Goal: Task Accomplishment & Management: Manage account settings

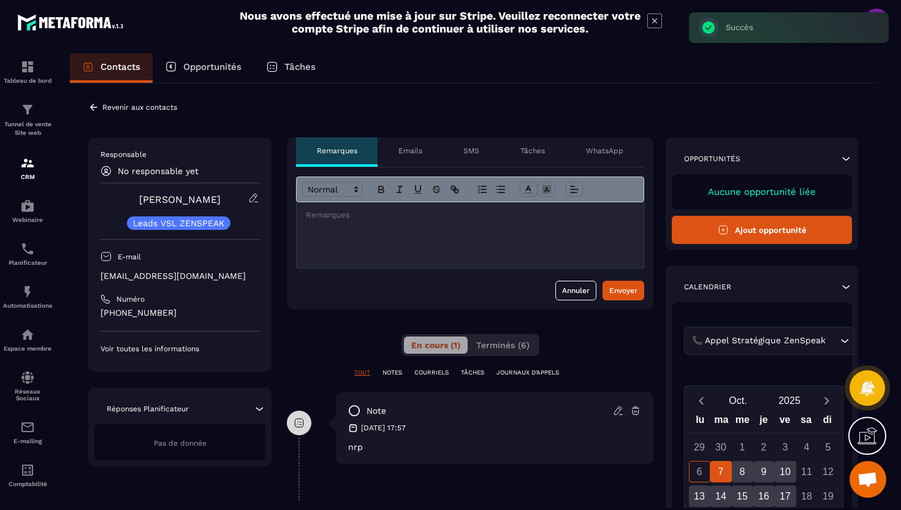
click at [91, 110] on icon at bounding box center [93, 107] width 11 height 11
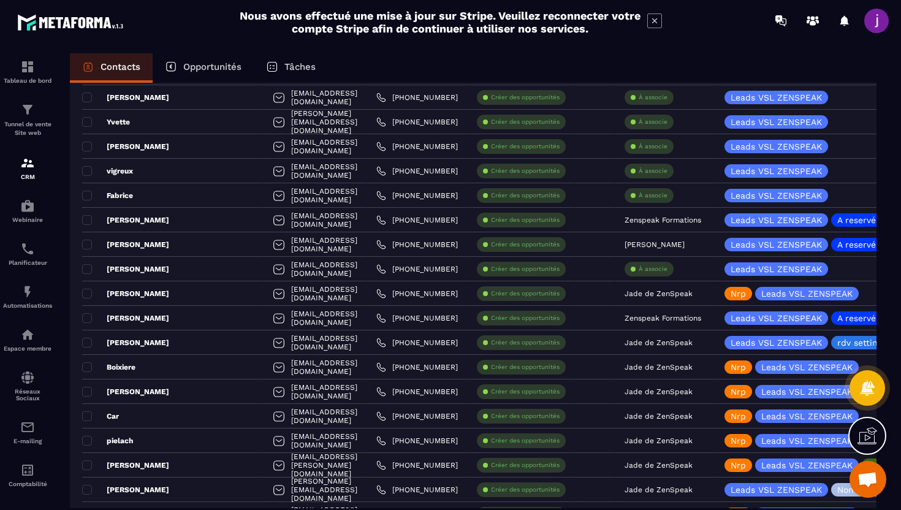
scroll to position [864, 0]
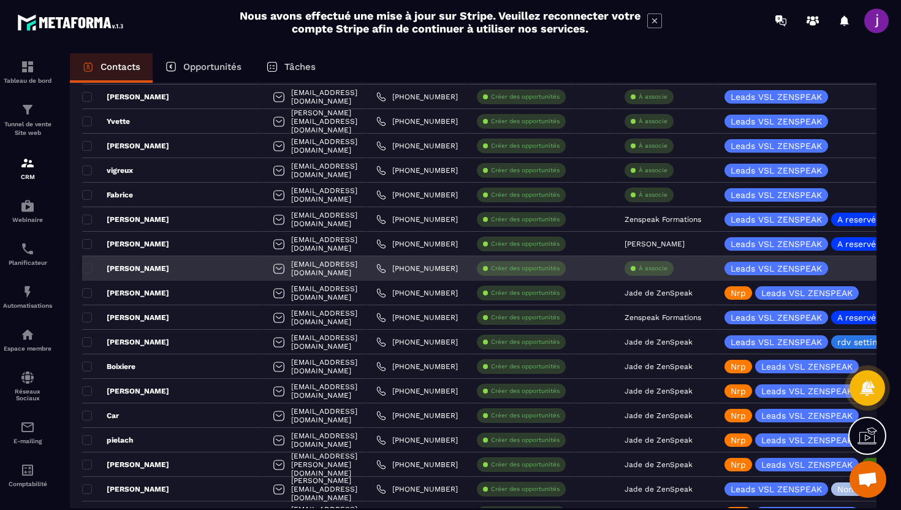
click at [657, 275] on div "À associe" at bounding box center [648, 268] width 49 height 15
click at [656, 271] on p "À associe" at bounding box center [653, 268] width 29 height 9
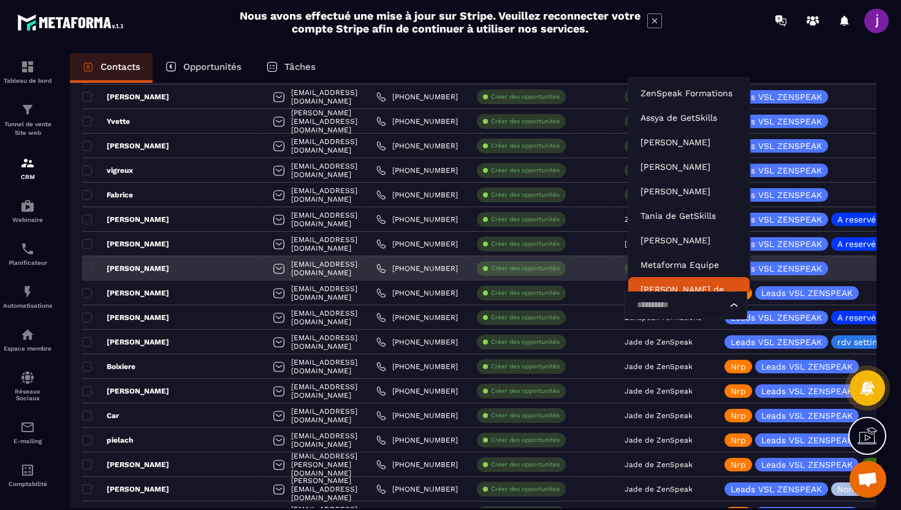
scroll to position [9, 0]
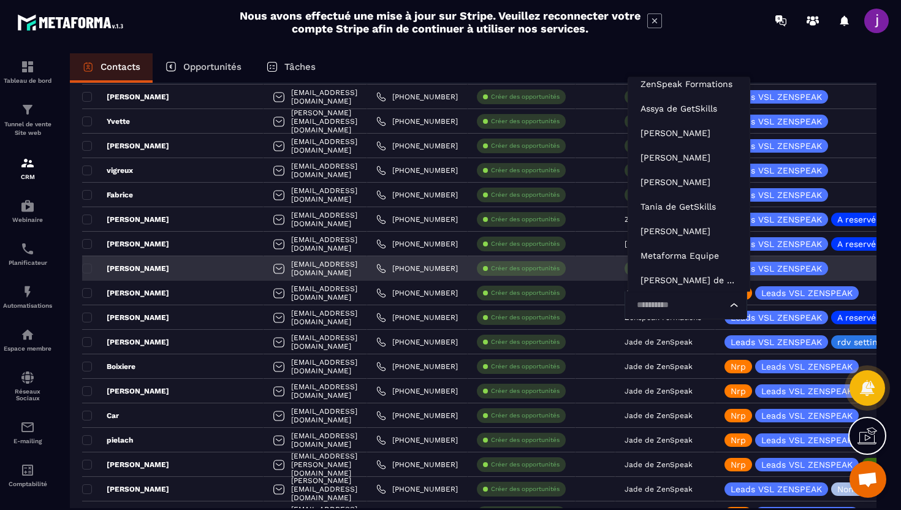
click at [661, 305] on input "Search for option" at bounding box center [679, 304] width 94 height 13
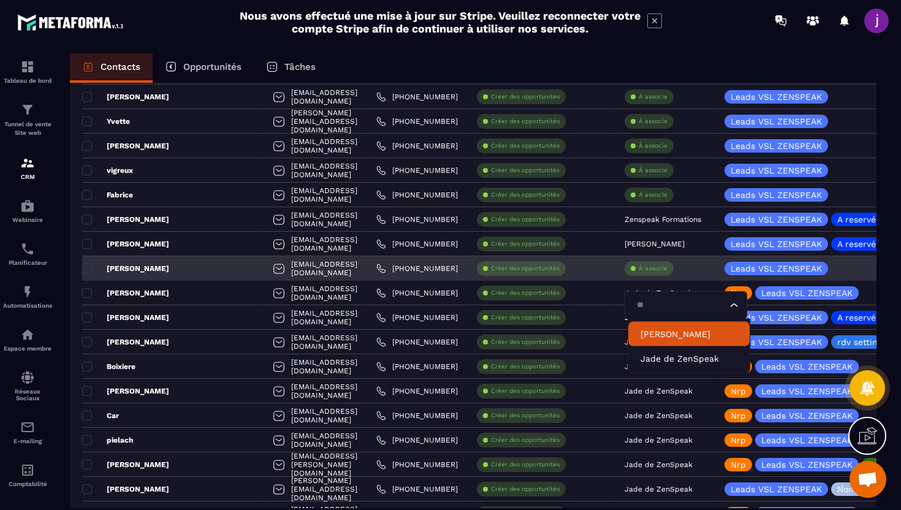
scroll to position [0, 0]
type input "****"
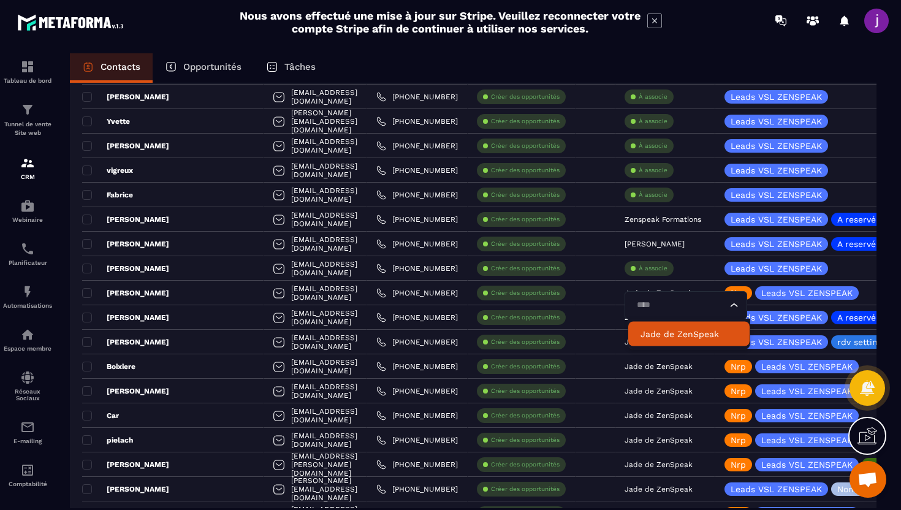
click at [643, 332] on p "Jade de ZenSpeak" at bounding box center [688, 334] width 97 height 12
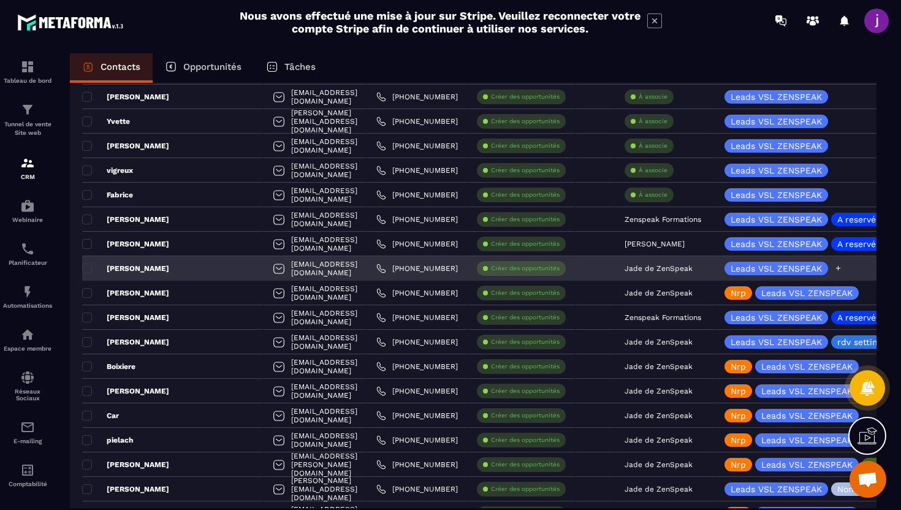
click at [840, 268] on icon at bounding box center [838, 268] width 5 height 5
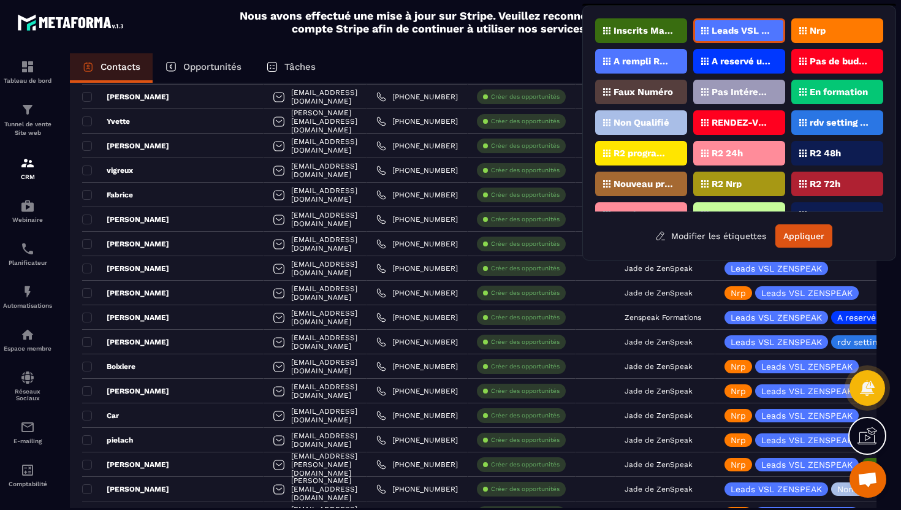
click at [813, 45] on div "Inscrits Masterclass Leads VSL ZENSPEAK Nrp A rempli Rdv Zenspeak A reservé un …" at bounding box center [739, 115] width 288 height 194
click at [816, 36] on div "Nrp" at bounding box center [837, 30] width 92 height 25
click at [789, 231] on button "Appliquer" at bounding box center [803, 235] width 57 height 23
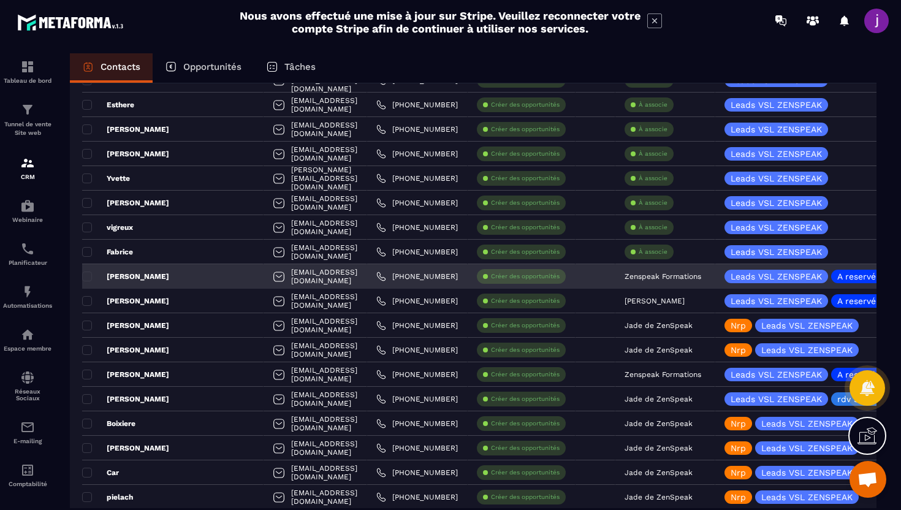
scroll to position [800, 0]
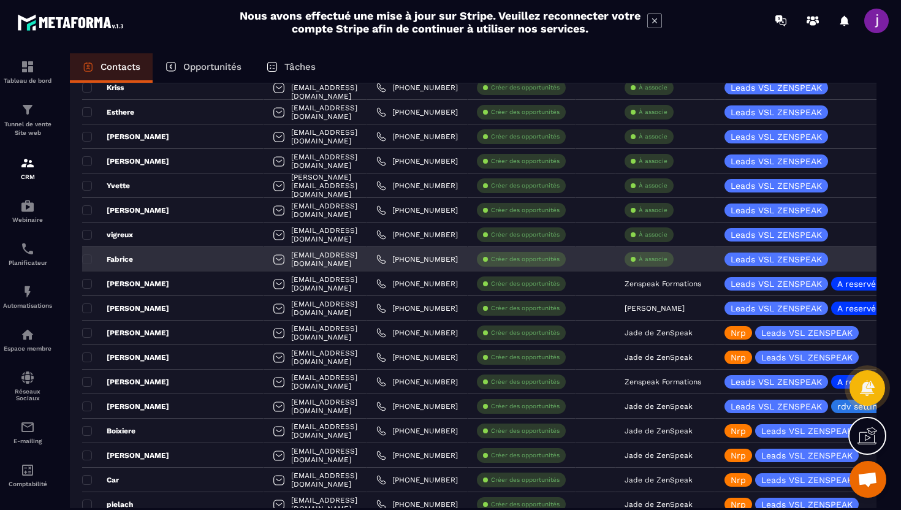
click at [178, 255] on div "Fabrice" at bounding box center [172, 259] width 181 height 25
